Goal: Navigation & Orientation: Find specific page/section

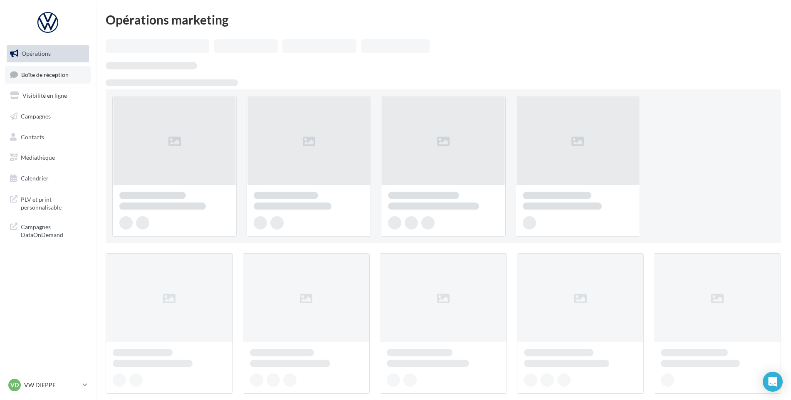
click at [19, 77] on link "Boîte de réception" at bounding box center [48, 75] width 86 height 18
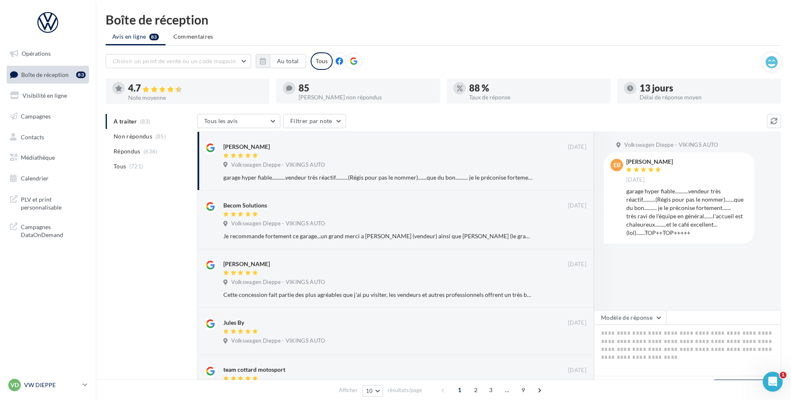
click at [55, 389] on p "VW DIEPPE" at bounding box center [51, 385] width 55 height 8
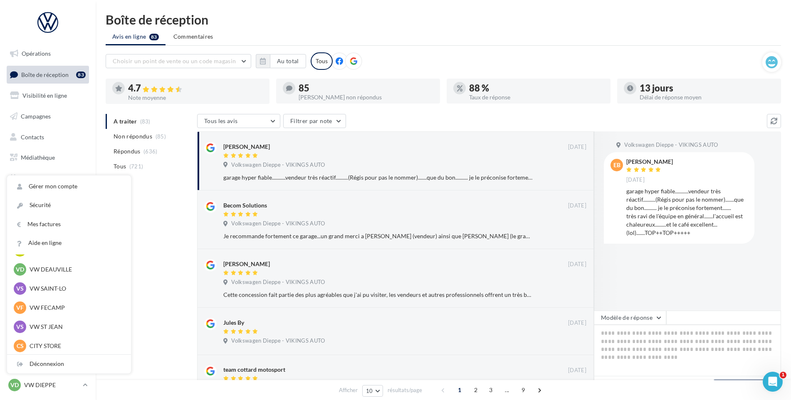
scroll to position [166, 0]
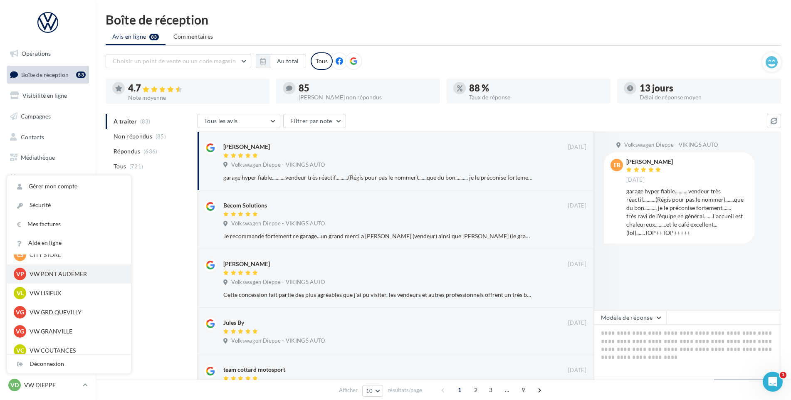
click at [52, 283] on div "VP VW PONT AUDEMER vw-pon-vau" at bounding box center [69, 274] width 124 height 19
click at [52, 277] on p "VW PONT AUDEMER" at bounding box center [76, 274] width 92 height 8
